Goal: Information Seeking & Learning: Learn about a topic

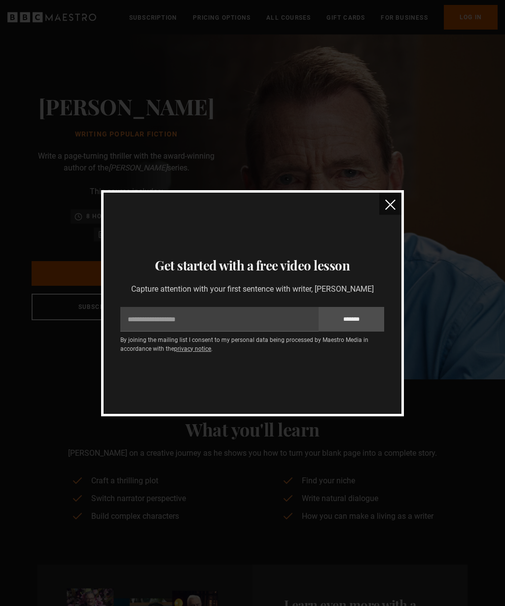
click at [394, 203] on img "close" at bounding box center [390, 205] width 10 height 10
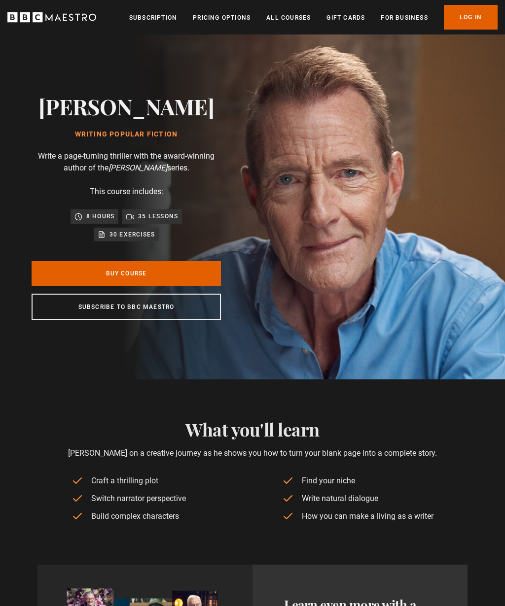
click at [40, 21] on icon "BBC Maestro" at bounding box center [38, 17] width 10 height 10
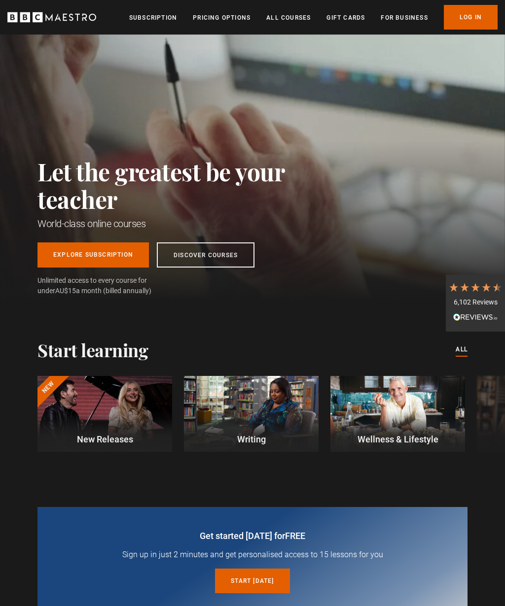
click at [225, 258] on link "Discover Courses" at bounding box center [206, 255] width 98 height 25
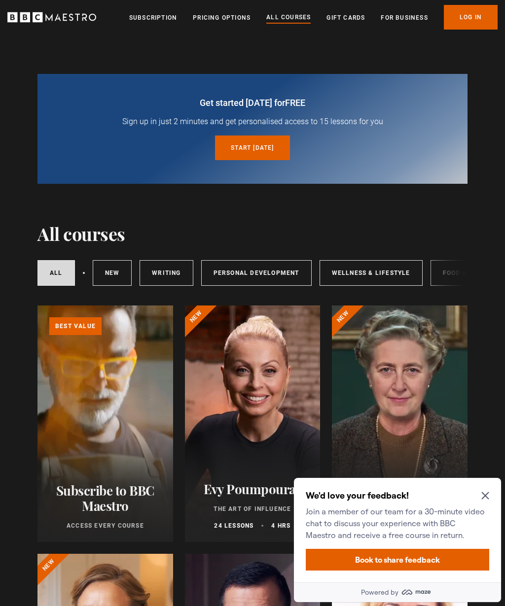
click at [486, 495] on icon "Close Maze Prompt" at bounding box center [484, 496] width 7 height 7
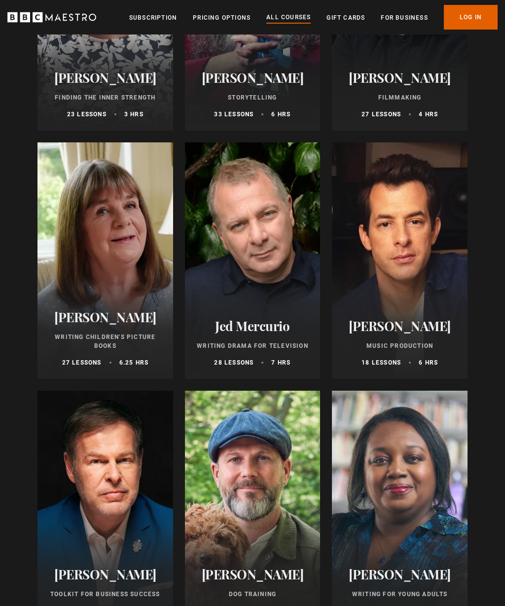
scroll to position [2890, 0]
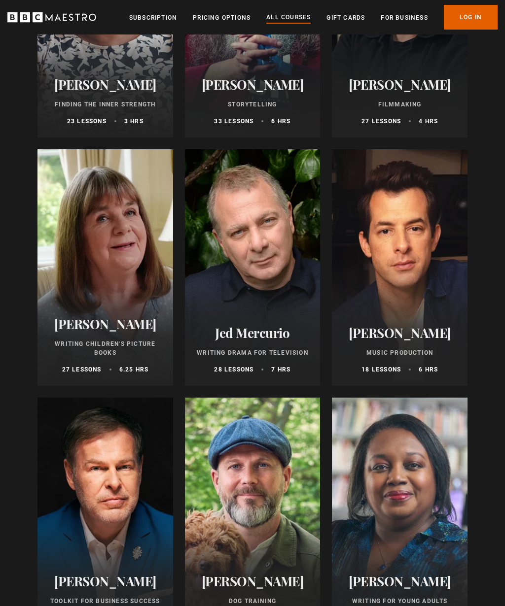
click at [271, 334] on h2 "Jed Mercurio" at bounding box center [253, 332] width 112 height 15
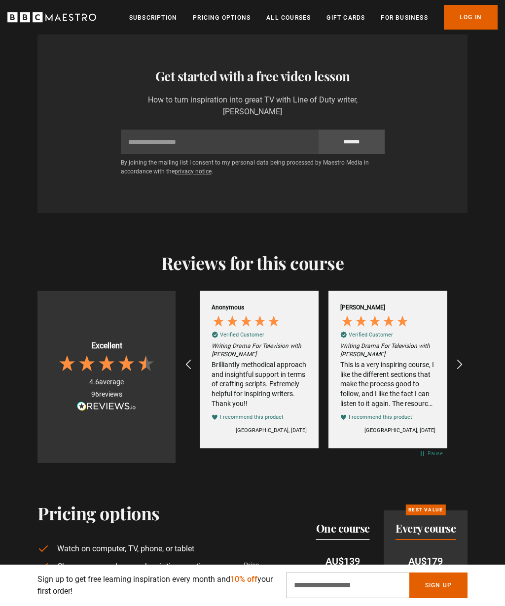
scroll to position [0, 643]
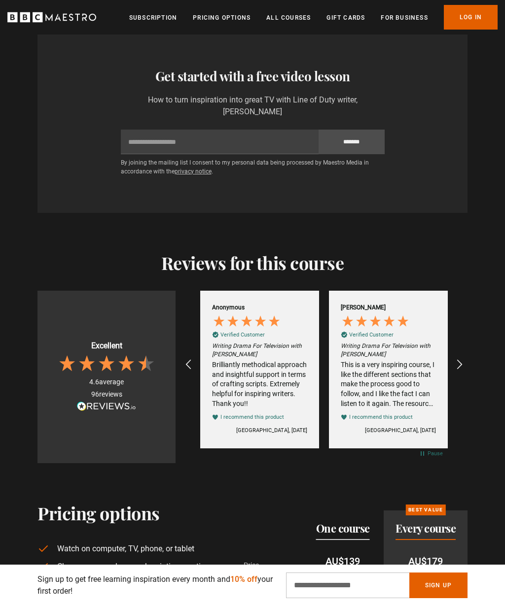
click at [192, 363] on icon "REVIEWS.io Carousel Scroll Left" at bounding box center [188, 365] width 12 height 12
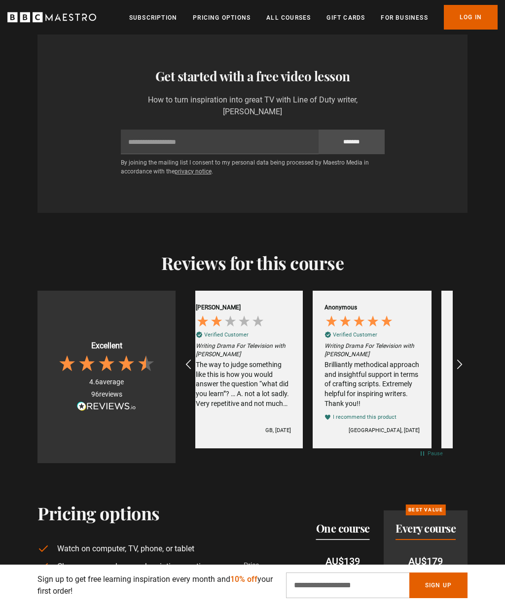
scroll to position [0, 515]
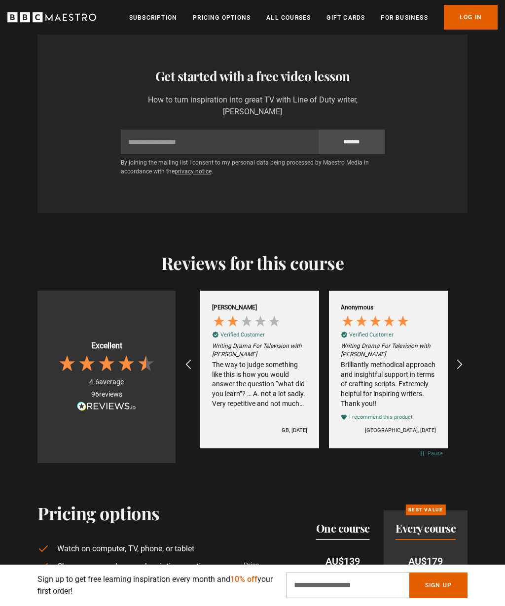
click at [187, 361] on icon "REVIEWS.io Carousel Scroll Left" at bounding box center [188, 365] width 12 height 12
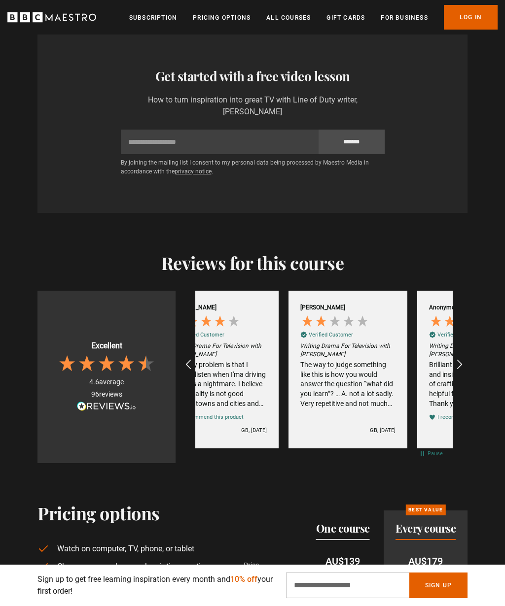
scroll to position [0, 386]
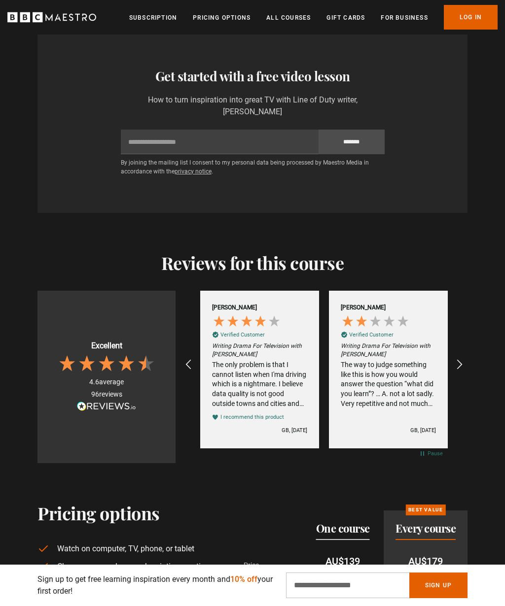
click at [409, 369] on div "The way to judge something like this is how you would answer the question “what…" at bounding box center [388, 384] width 95 height 48
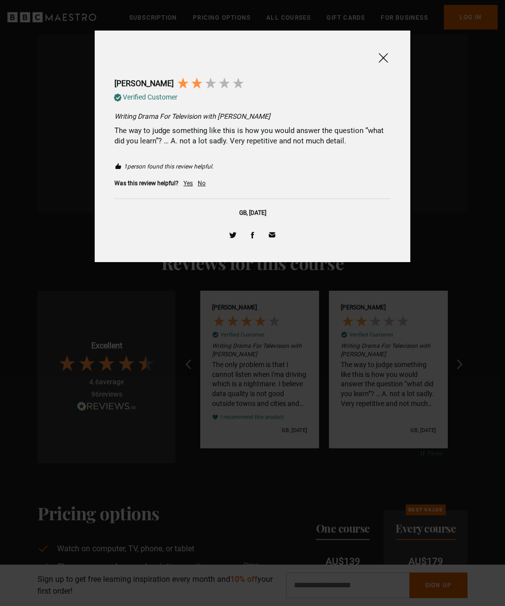
click at [384, 61] on span at bounding box center [383, 58] width 12 height 12
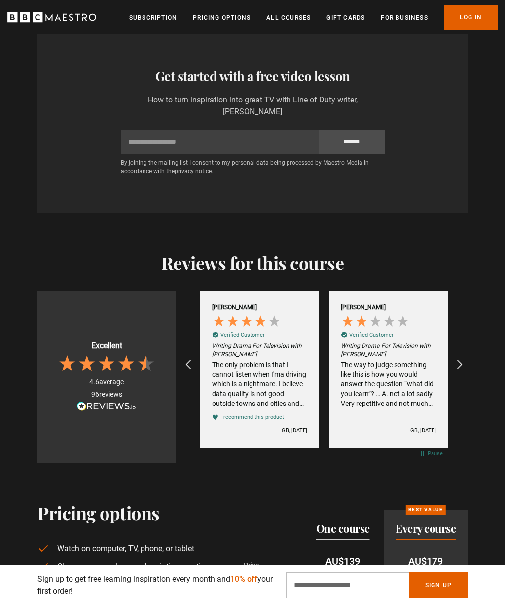
click at [460, 362] on icon "REVIEWS.io Carousel Scroll Right" at bounding box center [460, 365] width 12 height 12
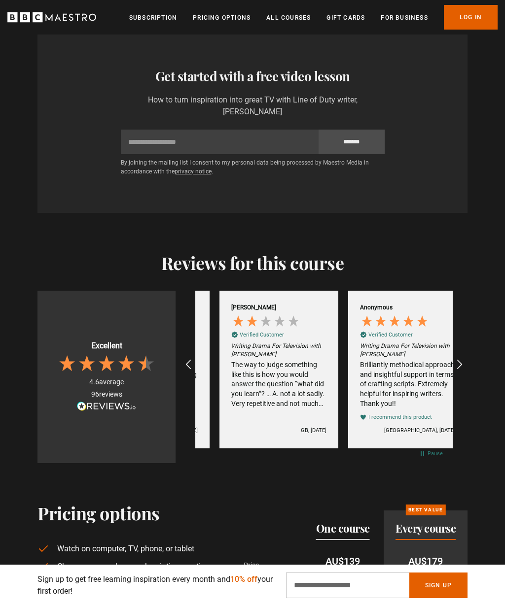
scroll to position [0, 515]
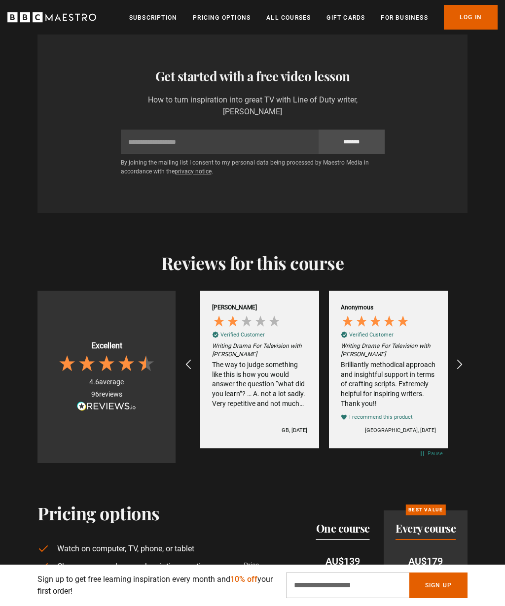
click at [412, 371] on div "Brilliantly methodical approach and insightful support in terms of crafting scr…" at bounding box center [388, 384] width 95 height 48
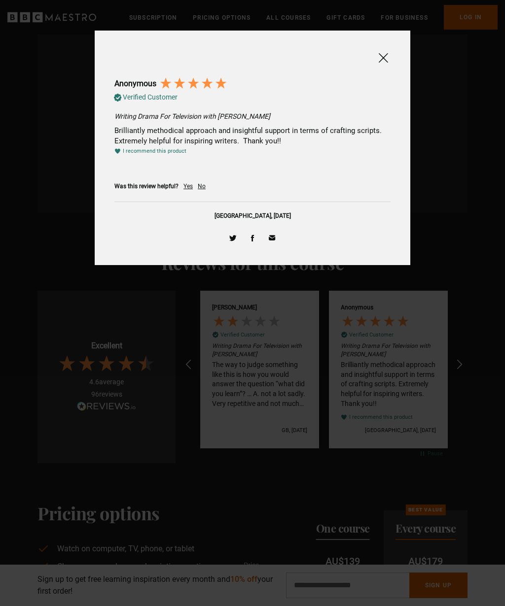
click at [385, 58] on span at bounding box center [383, 58] width 12 height 12
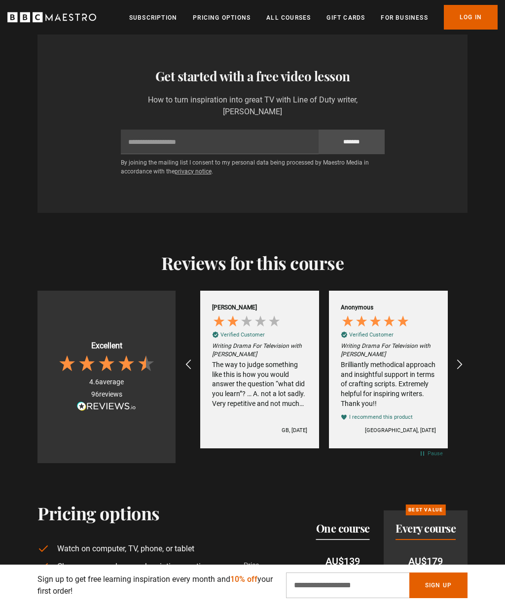
click at [461, 363] on icon "REVIEWS.io Carousel Scroll Right" at bounding box center [460, 365] width 12 height 12
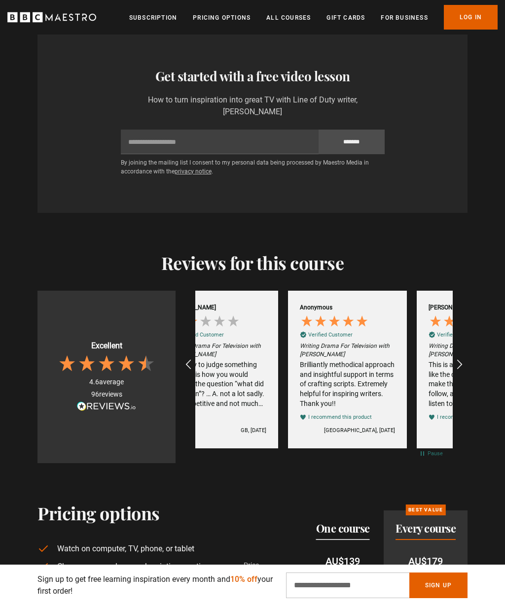
scroll to position [0, 643]
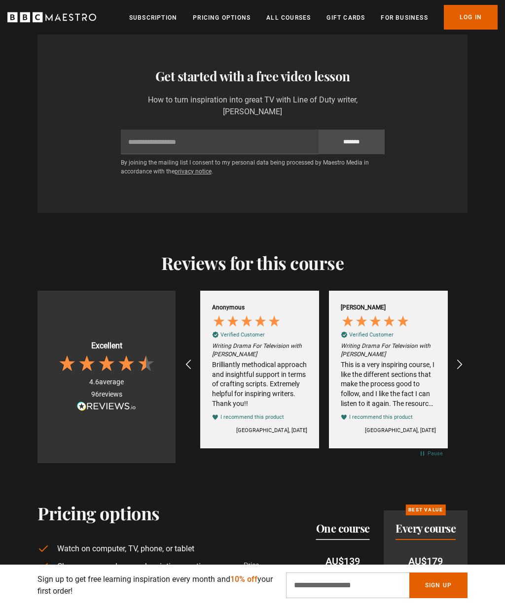
click at [398, 366] on div "This is a very inspiring course, I like the different sections that make the pr…" at bounding box center [388, 384] width 95 height 48
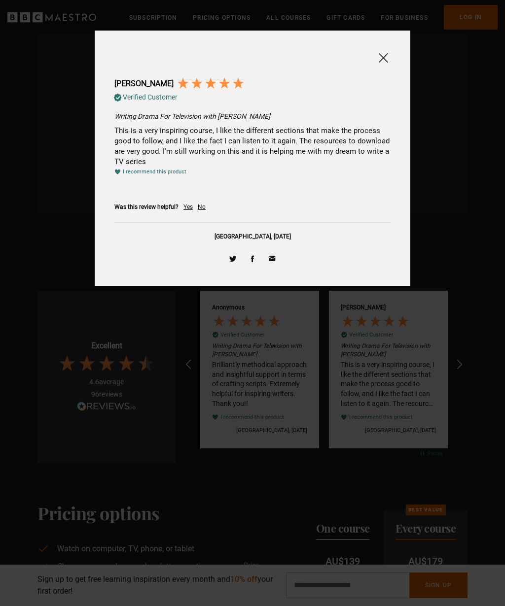
click at [385, 57] on span at bounding box center [383, 58] width 12 height 12
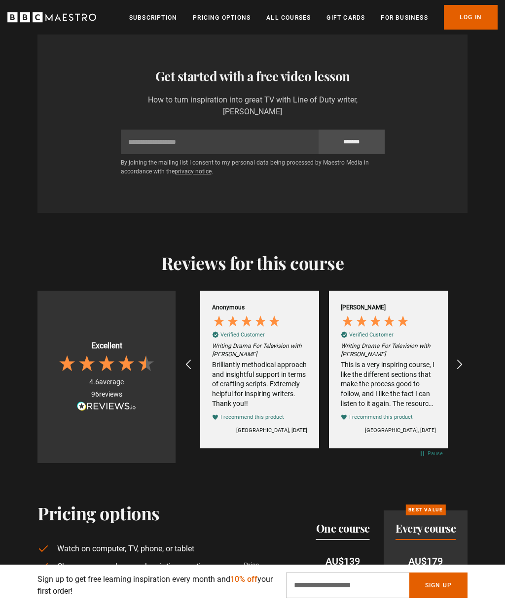
click at [463, 360] on icon "REVIEWS.io Carousel Scroll Right" at bounding box center [460, 365] width 12 height 12
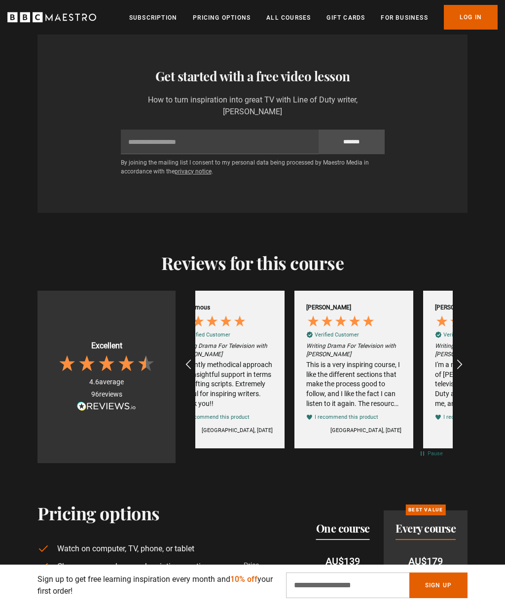
scroll to position [0, 772]
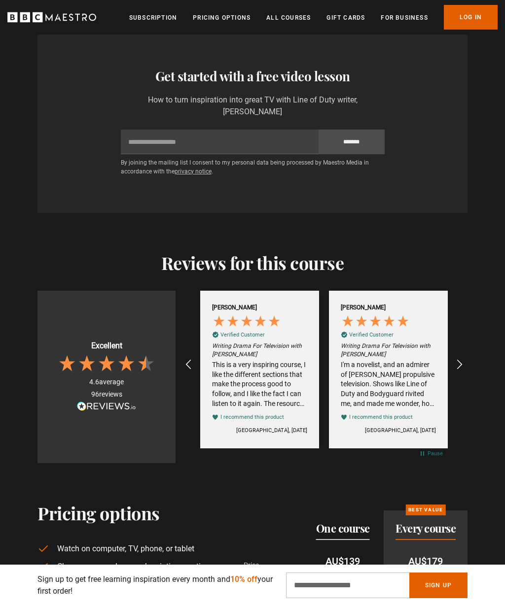
click at [401, 382] on div "I'm a novelist, and an admirer of Mercurio's propulsive television. Shows like …" at bounding box center [388, 384] width 95 height 48
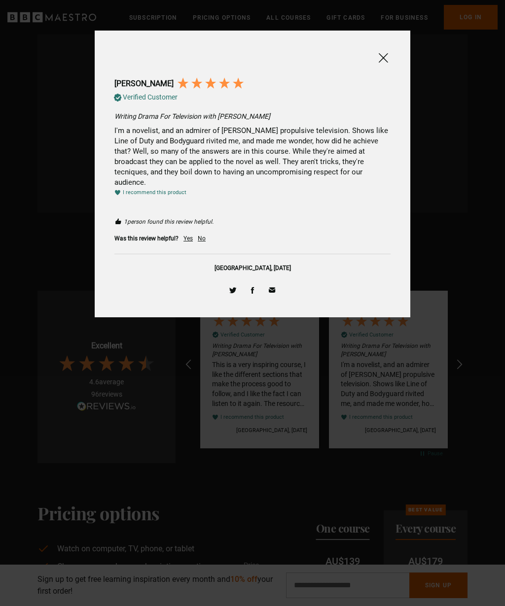
click at [386, 55] on span at bounding box center [383, 58] width 12 height 12
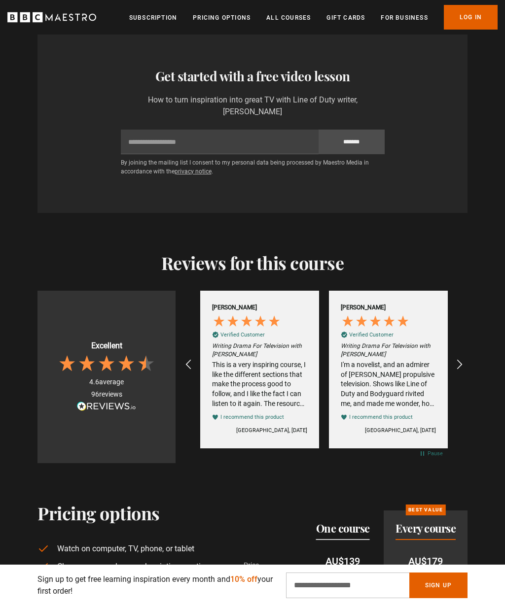
click at [458, 360] on icon "REVIEWS.io Carousel Scroll Right" at bounding box center [460, 365] width 12 height 12
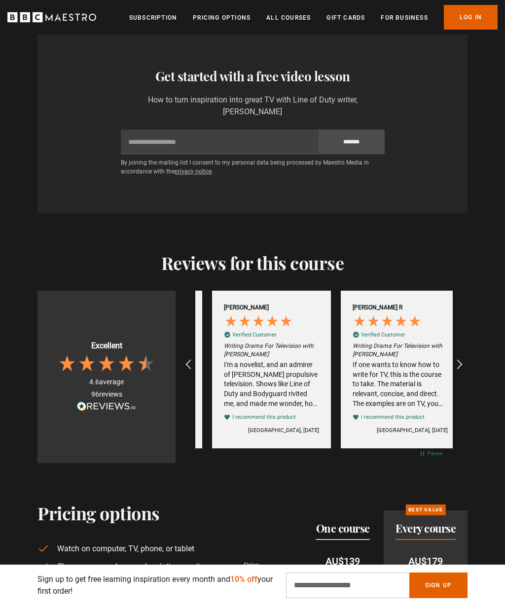
scroll to position [0, 901]
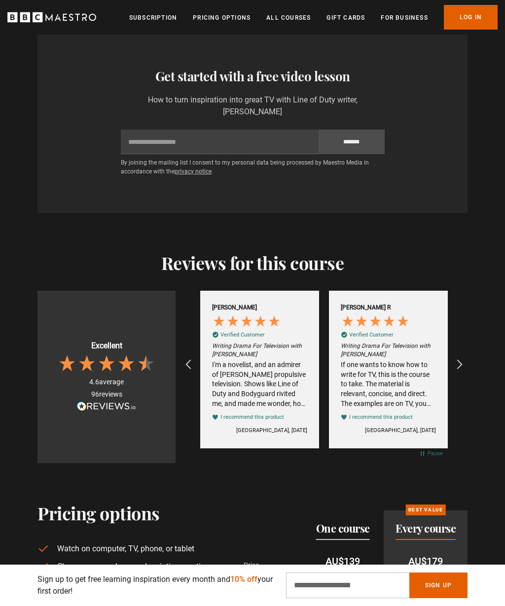
click at [401, 363] on div "If one wants to know how to write for TV, this is the course to take. The mater…" at bounding box center [388, 384] width 95 height 48
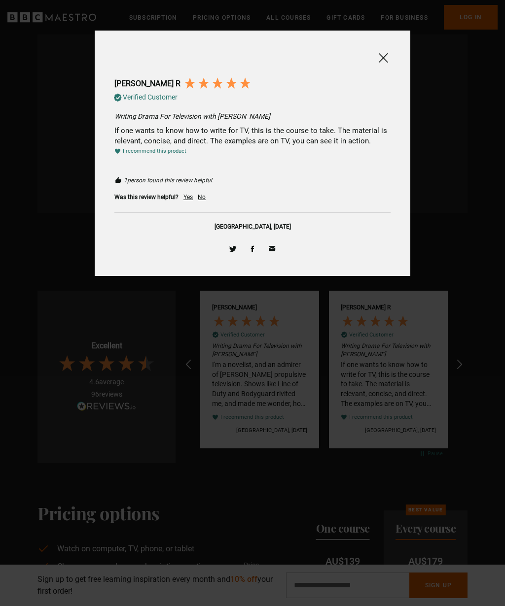
click at [384, 57] on span at bounding box center [383, 58] width 12 height 12
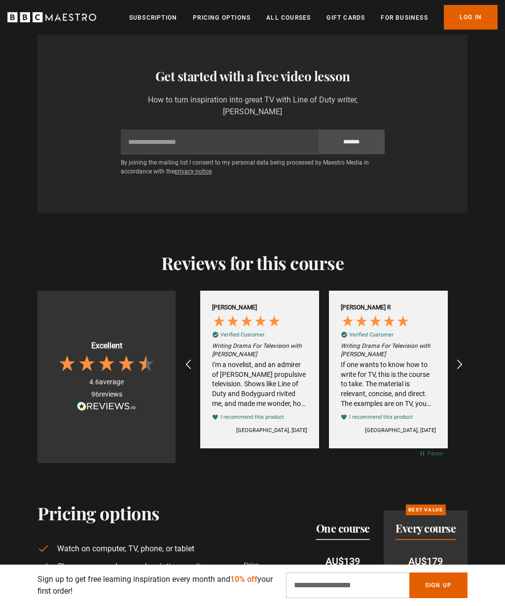
click at [463, 359] on icon "REVIEWS.io Carousel Scroll Right" at bounding box center [460, 365] width 12 height 12
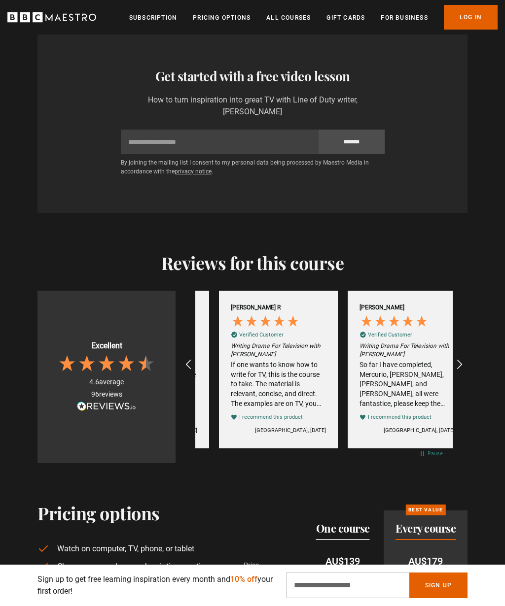
scroll to position [0, 1029]
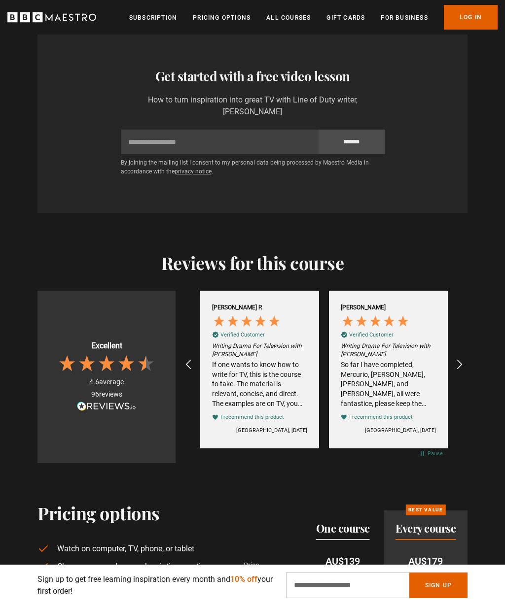
click at [461, 359] on icon "REVIEWS.io Carousel Scroll Right" at bounding box center [460, 365] width 12 height 12
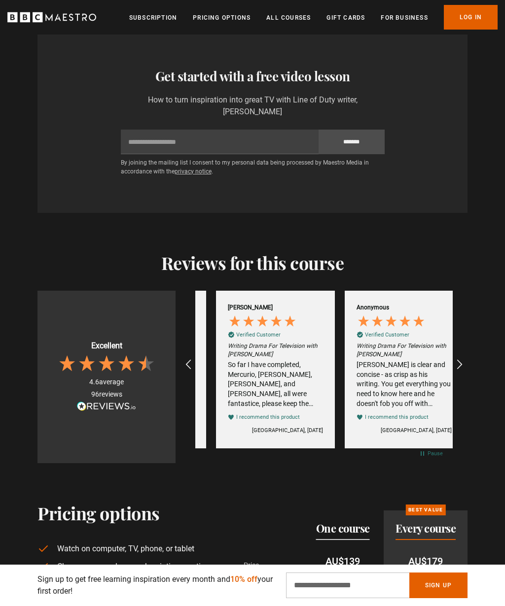
scroll to position [0, 1158]
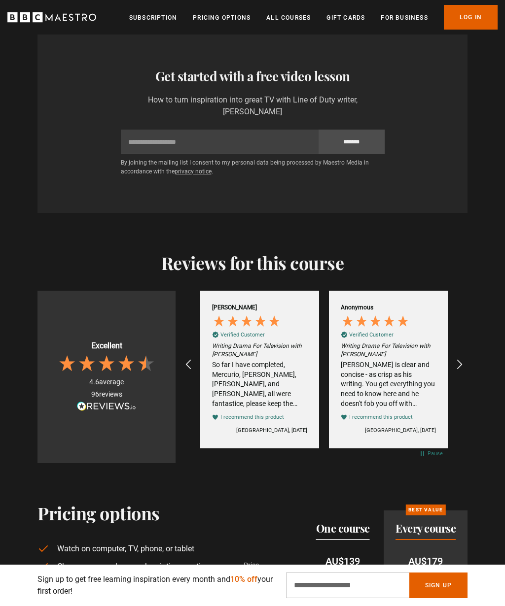
click at [463, 359] on icon "REVIEWS.io Carousel Scroll Right" at bounding box center [460, 365] width 12 height 12
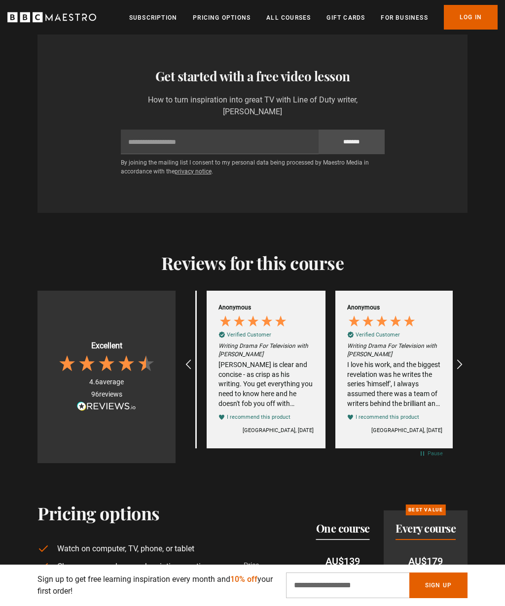
scroll to position [0, 1287]
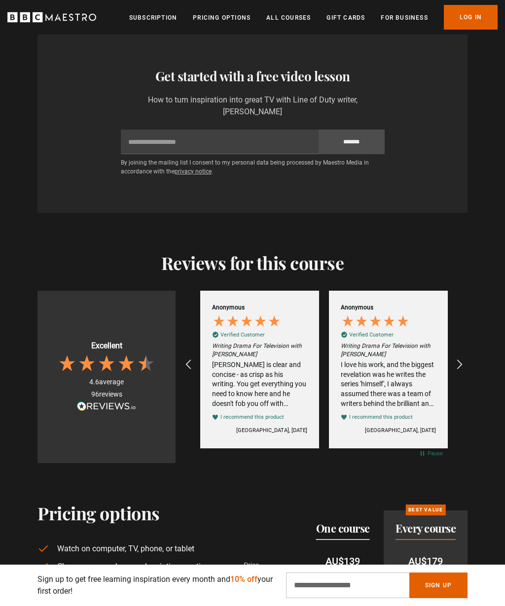
click at [419, 371] on div "I love his work, and the biggest revelation was he writes the series 'himself',…" at bounding box center [388, 384] width 95 height 48
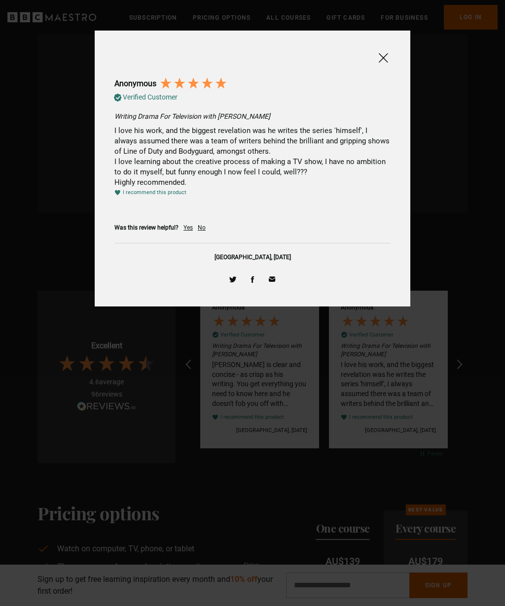
click at [388, 54] on span at bounding box center [383, 58] width 12 height 12
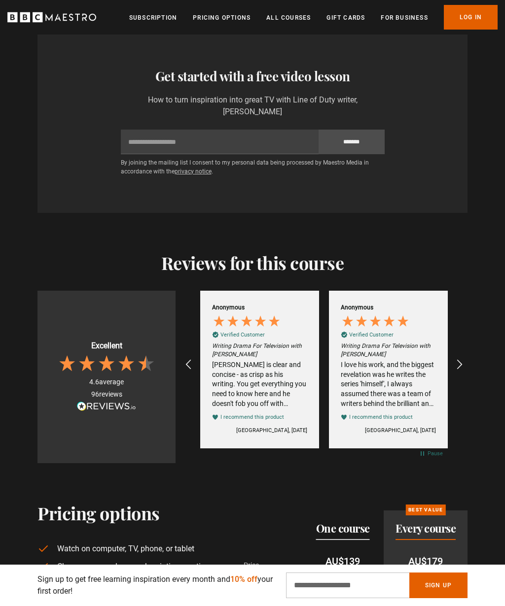
click at [462, 360] on icon "REVIEWS.io Carousel Scroll Right" at bounding box center [460, 365] width 12 height 12
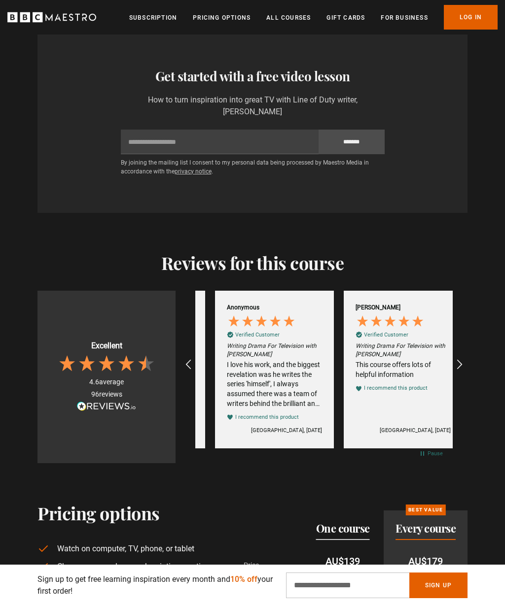
scroll to position [0, 1416]
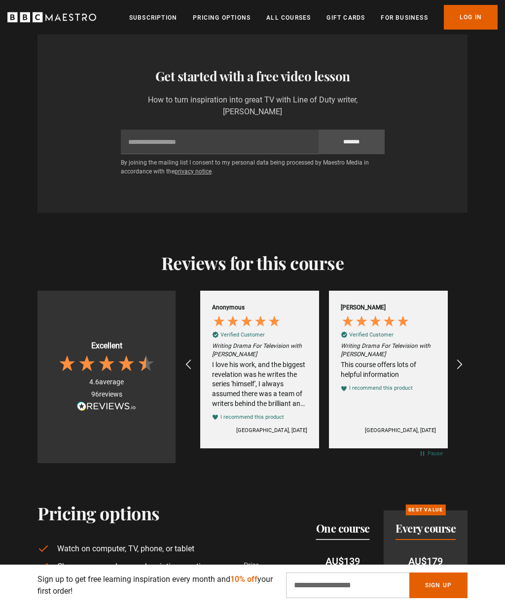
click at [461, 363] on icon "REVIEWS.io Carousel Scroll Right" at bounding box center [460, 365] width 12 height 12
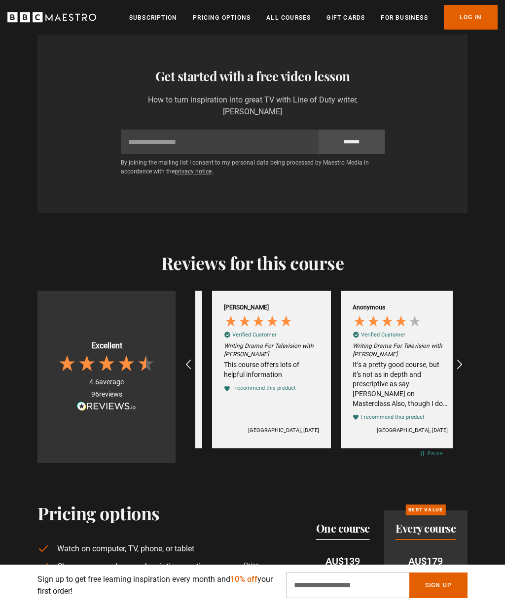
scroll to position [0, 1544]
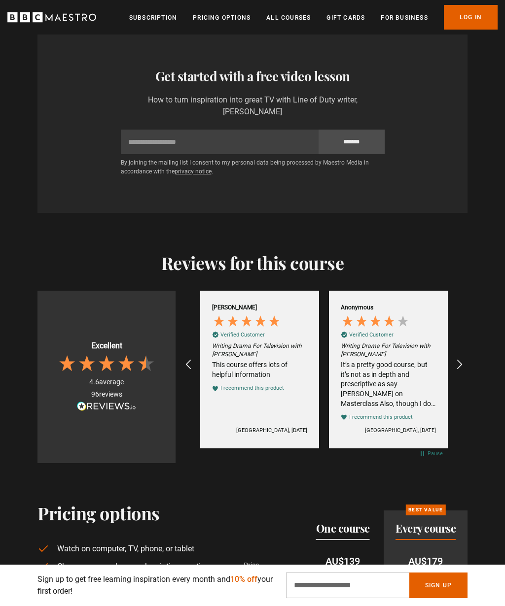
click at [462, 359] on icon "REVIEWS.io Carousel Scroll Right" at bounding box center [460, 365] width 12 height 12
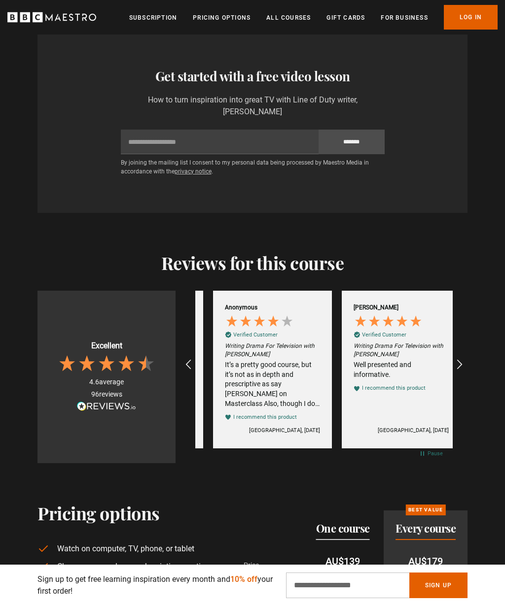
scroll to position [0, 1673]
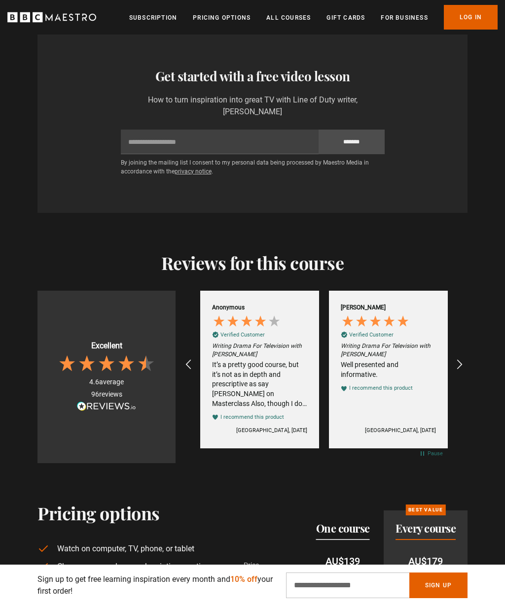
click at [465, 359] on icon "REVIEWS.io Carousel Scroll Right" at bounding box center [460, 365] width 12 height 12
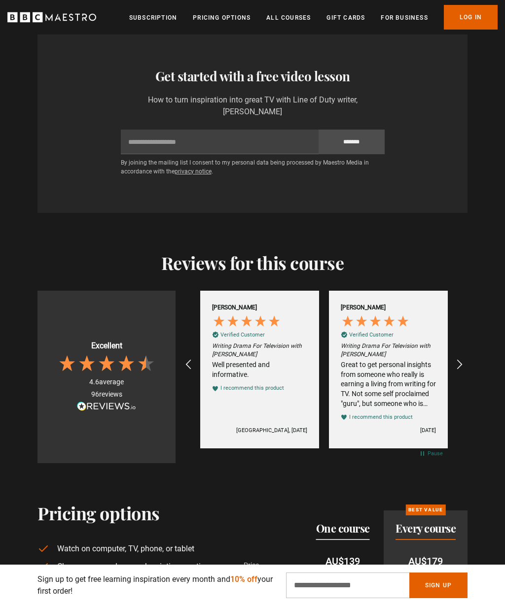
scroll to position [0, 1802]
click at [466, 354] on div "REVIEWS.io Carousel Scroll Right" at bounding box center [459, 365] width 24 height 24
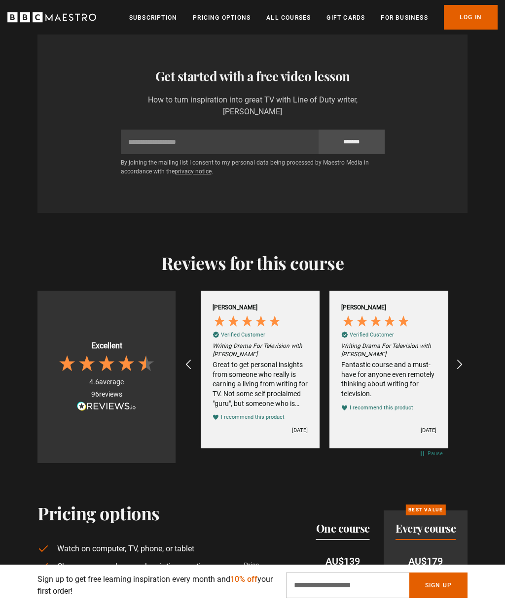
scroll to position [0, 1930]
click at [460, 360] on icon "REVIEWS.io Carousel Scroll Right" at bounding box center [460, 365] width 12 height 12
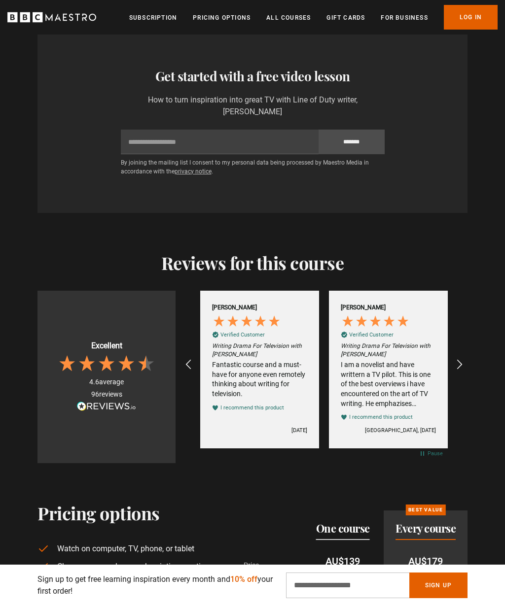
scroll to position [0, 2059]
click at [408, 371] on div "I am a novelist and have writtern a TV pilot. This is one of the best overviews…" at bounding box center [388, 384] width 95 height 48
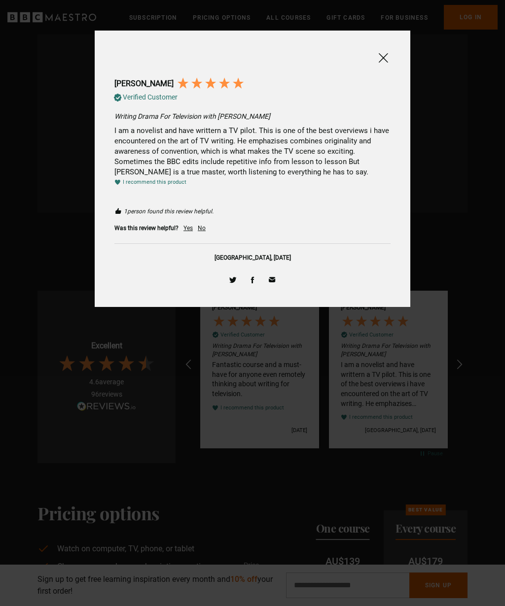
click at [385, 55] on span at bounding box center [383, 58] width 12 height 12
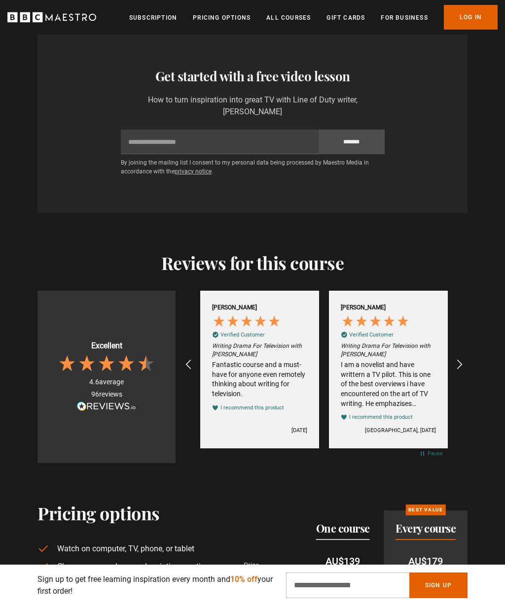
click at [463, 360] on icon "REVIEWS.io Carousel Scroll Right" at bounding box center [460, 365] width 12 height 12
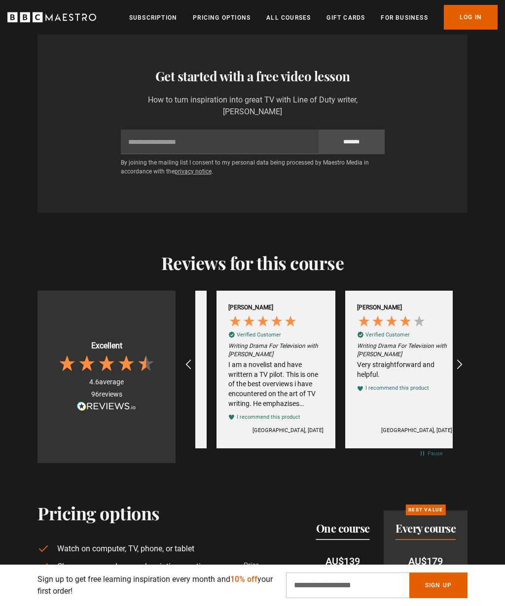
scroll to position [0, 2188]
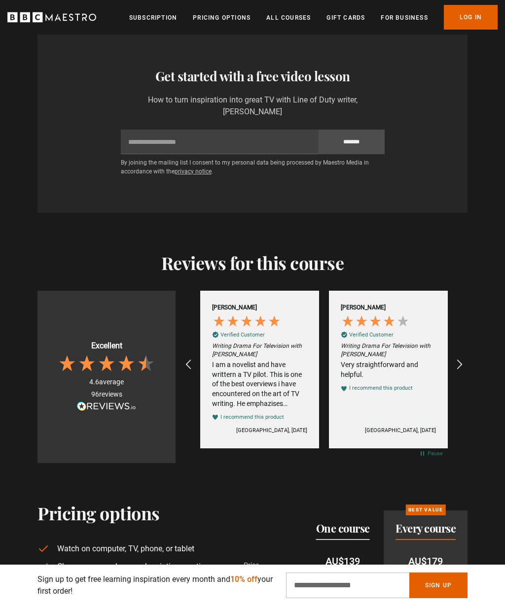
click at [464, 359] on icon "REVIEWS.io Carousel Scroll Right" at bounding box center [460, 365] width 12 height 12
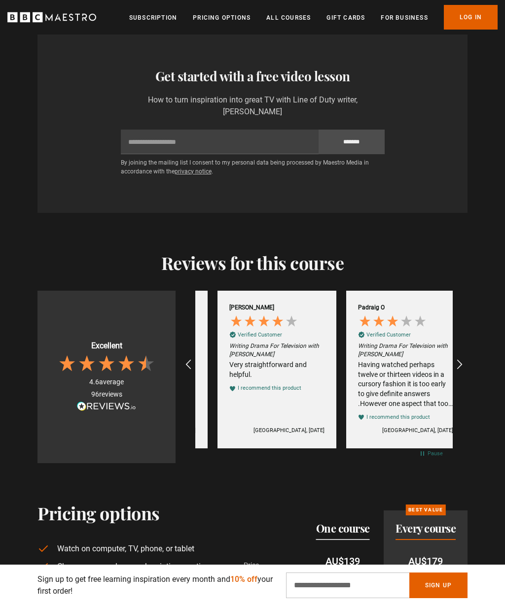
scroll to position [0, 2316]
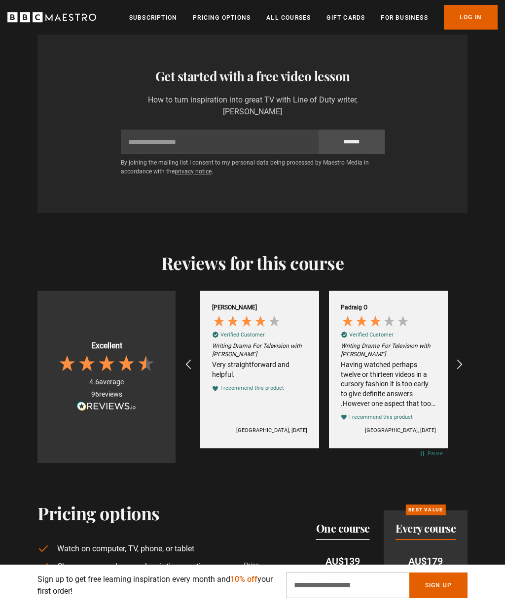
click at [418, 375] on div "Having watched perhaps twelve or thirteen videos in a cursory fashion it is too…" at bounding box center [388, 384] width 95 height 48
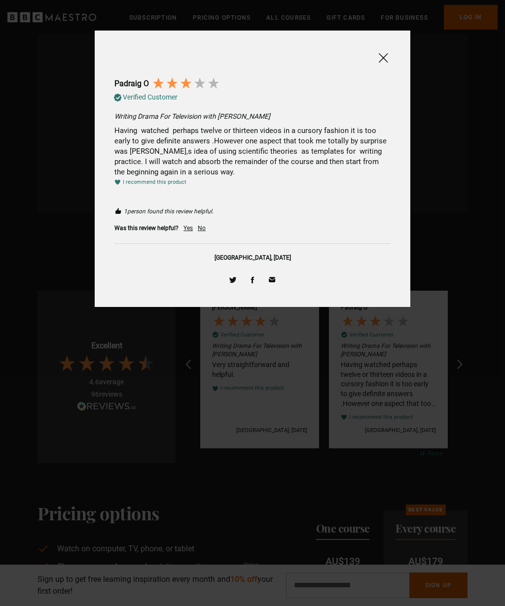
click at [383, 54] on span at bounding box center [383, 58] width 12 height 12
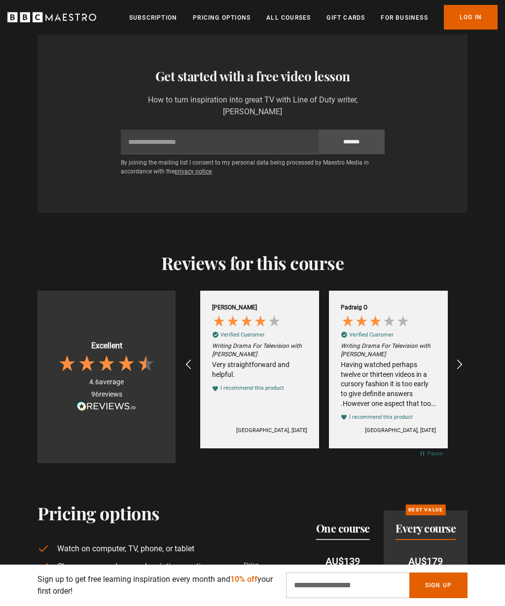
click at [461, 362] on icon "REVIEWS.io Carousel Scroll Right" at bounding box center [460, 365] width 12 height 12
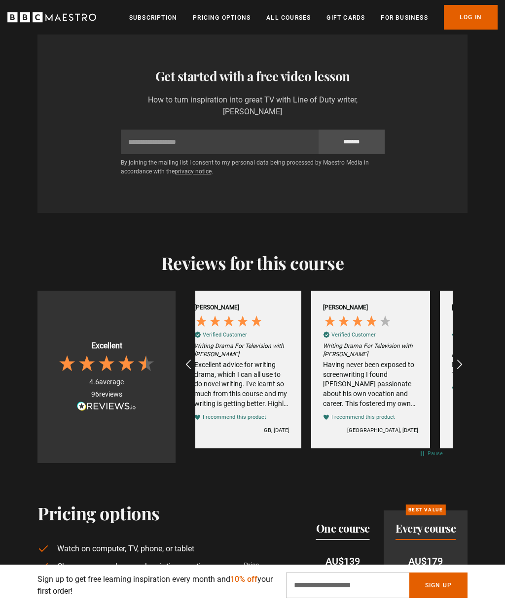
scroll to position [0, 129]
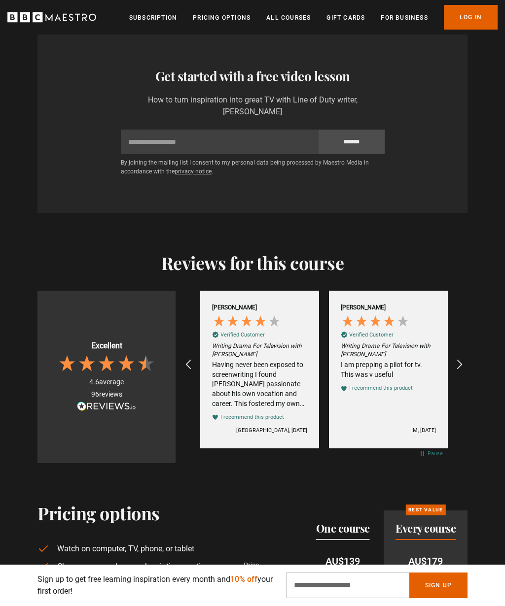
click at [468, 363] on div "REVIEWS.io Carousel Scroll Right" at bounding box center [459, 365] width 24 height 24
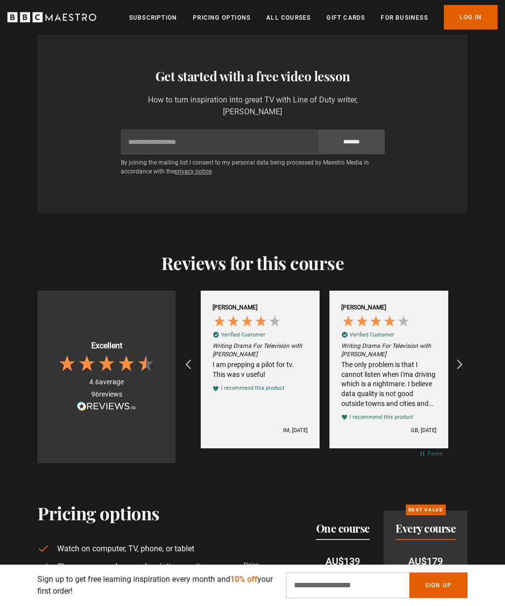
scroll to position [0, 257]
click at [461, 362] on icon "REVIEWS.io Carousel Scroll Right" at bounding box center [460, 365] width 12 height 12
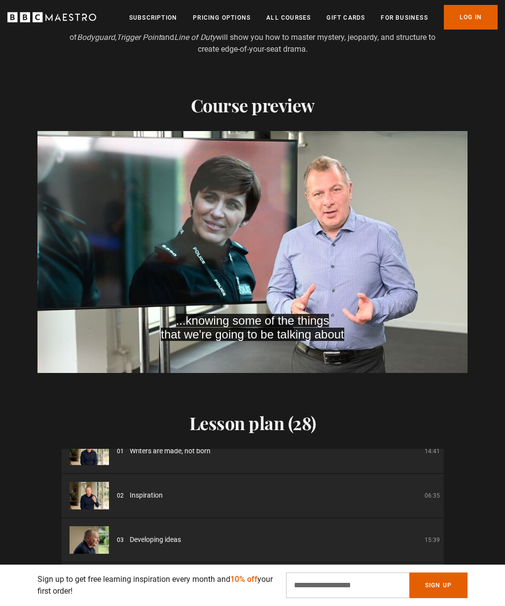
scroll to position [0, 1416]
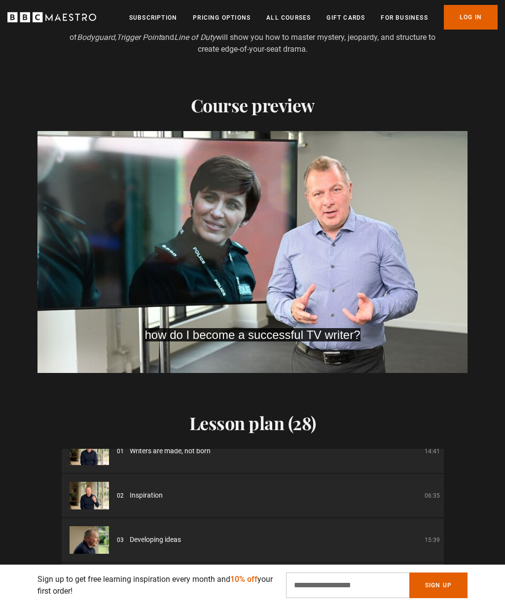
click at [98, 211] on video-js "how do I become a successful TV writer? Video Player is loading. Play Course ov…" at bounding box center [252, 252] width 430 height 242
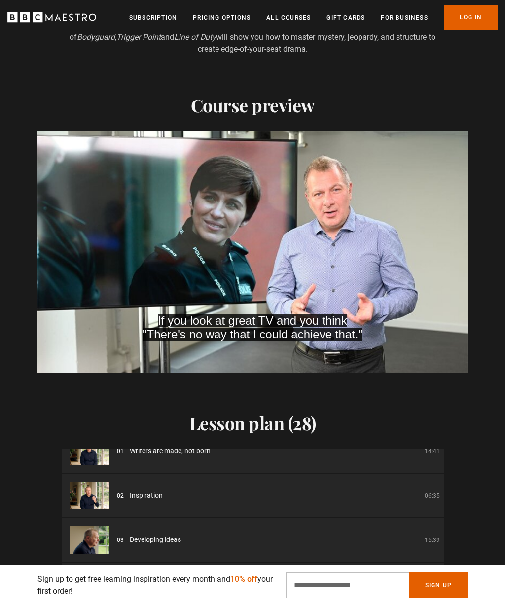
scroll to position [0, 1673]
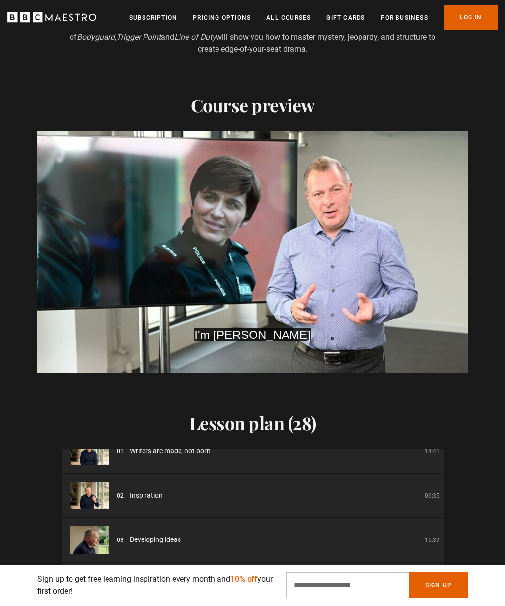
click at [112, 213] on video-js "I'm Jed Mercurio Video Player is loading. Play Course overview for Writing Dram…" at bounding box center [252, 252] width 430 height 242
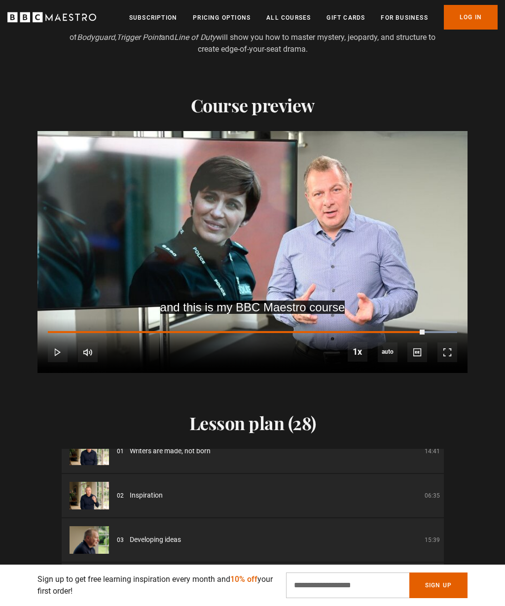
click at [109, 205] on video-js "and this is my BBC Maestro course Video Player is loading. Play Course overview…" at bounding box center [252, 252] width 430 height 242
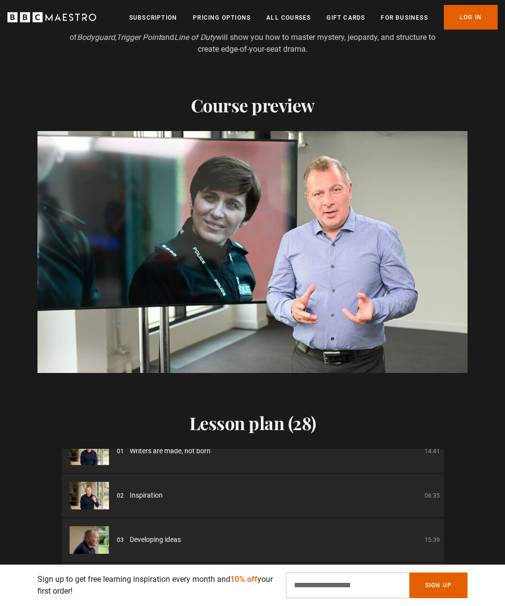
click at [100, 302] on video-js "Video Player is loading. Play Course overview for Writing Drama for Television …" at bounding box center [252, 252] width 430 height 242
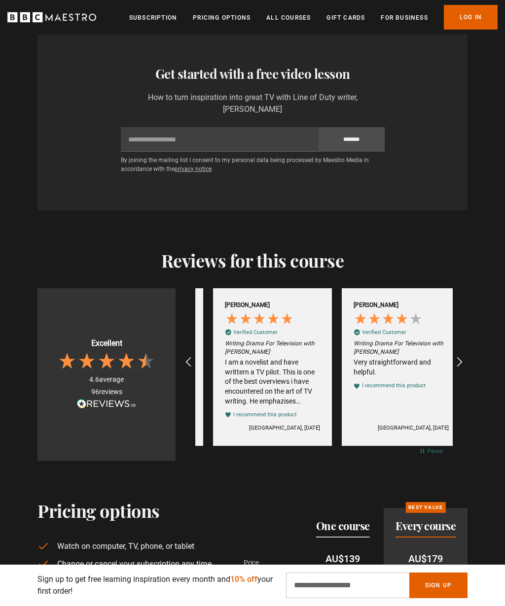
scroll to position [0, 2188]
